Goal: Find specific page/section: Find specific page/section

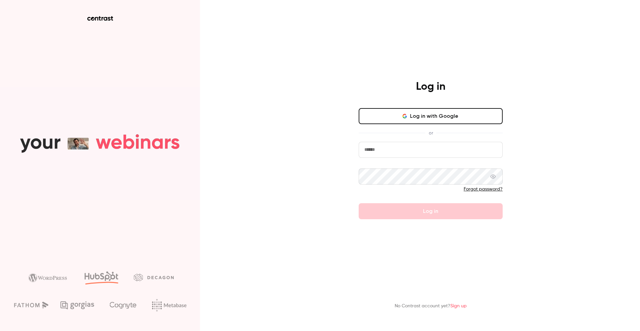
click at [400, 111] on button "Log in with Google" at bounding box center [431, 116] width 144 height 16
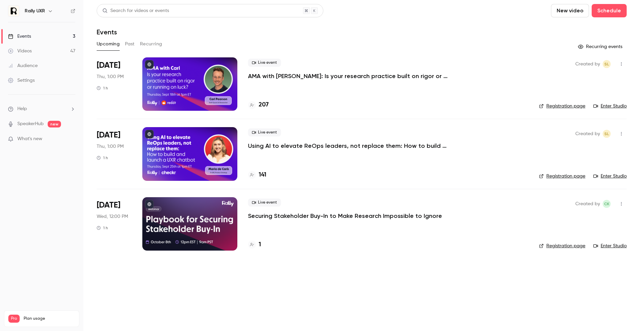
click at [41, 64] on link "Audience" at bounding box center [41, 65] width 83 height 15
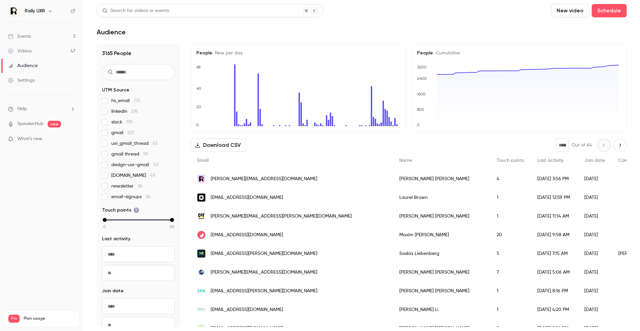
click at [132, 71] on input "text" at bounding box center [138, 72] width 73 height 16
type input "*"
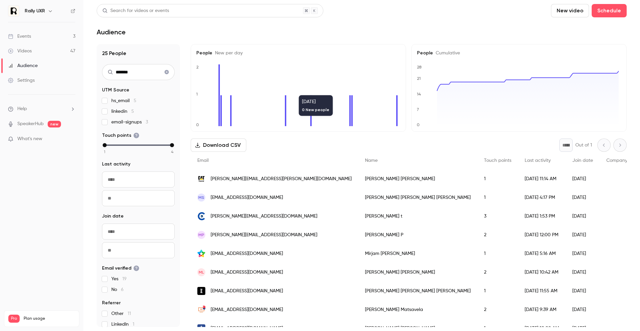
type input "******"
click at [282, 182] on div "[PERSON_NAME][EMAIL_ADDRESS][PERSON_NAME][DOMAIN_NAME]" at bounding box center [275, 178] width 168 height 19
